Goal: Navigation & Orientation: Find specific page/section

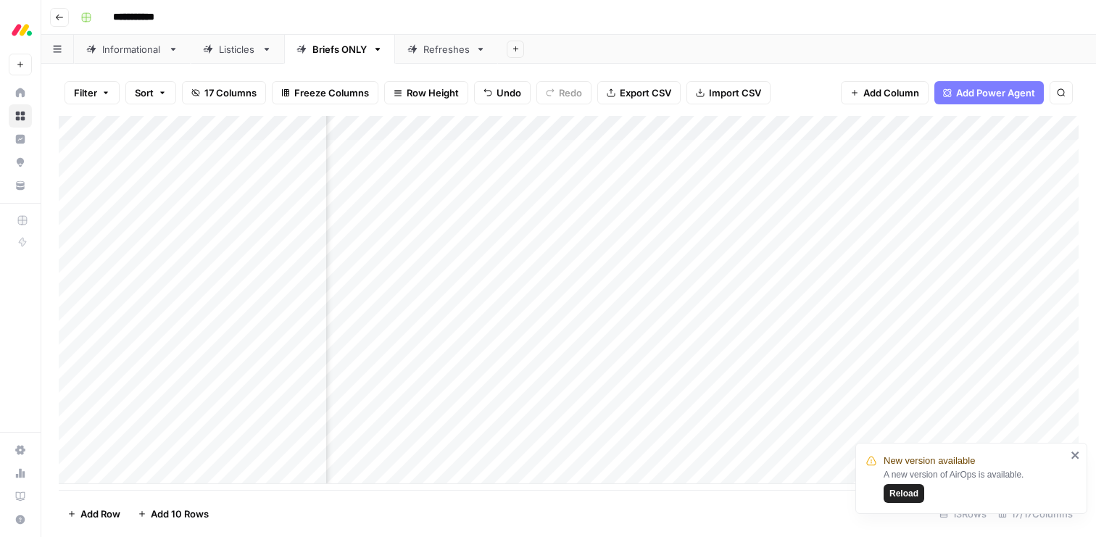
scroll to position [0, 205]
click at [1073, 459] on icon "close" at bounding box center [1075, 455] width 10 height 12
click at [100, 55] on div "Informational" at bounding box center [124, 49] width 76 height 14
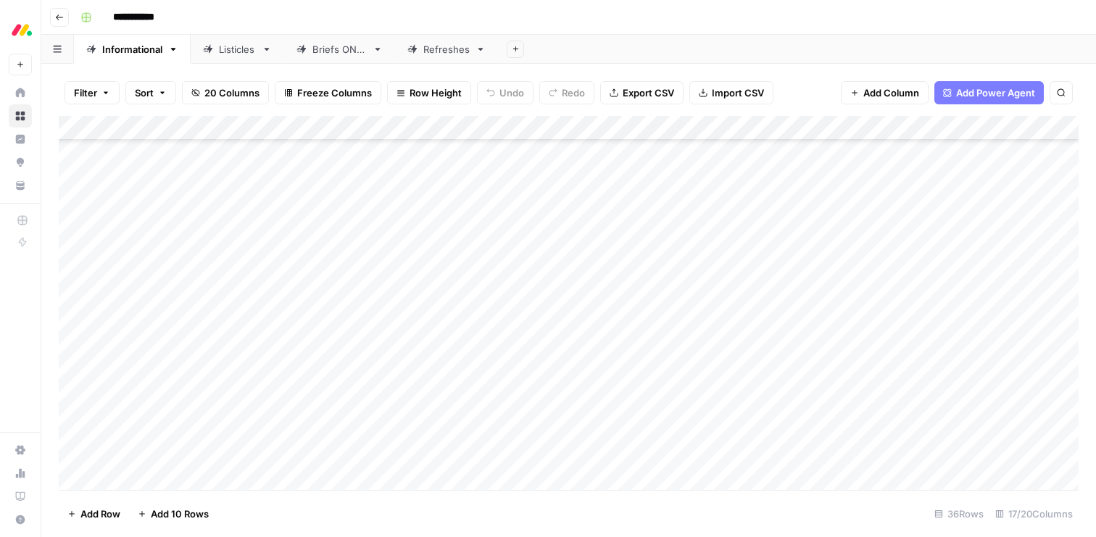
scroll to position [425, 0]
